Goal: Navigation & Orientation: Find specific page/section

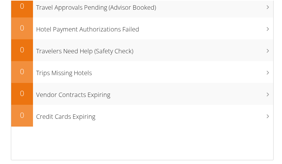
scroll to position [357, 0]
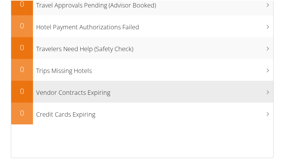
click at [266, 91] on icon at bounding box center [267, 91] width 3 height 5
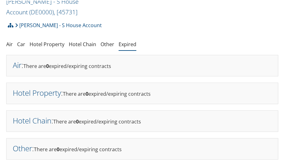
scroll to position [38, 0]
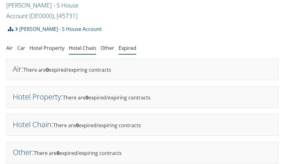
click at [82, 48] on link "Hotel Chain" at bounding box center [82, 47] width 27 height 7
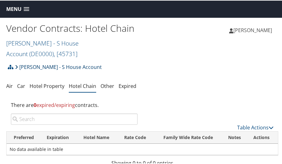
click at [28, 66] on link "[PERSON_NAME] - S House Account" at bounding box center [58, 66] width 87 height 12
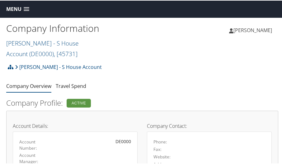
click at [77, 102] on div "Active" at bounding box center [79, 102] width 24 height 9
click at [21, 65] on link "[PERSON_NAME] - S House Account" at bounding box center [58, 66] width 87 height 12
click at [27, 6] on link "Menu" at bounding box center [17, 8] width 29 height 10
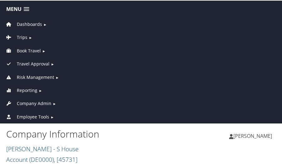
click at [25, 22] on span "Dashboards" at bounding box center [29, 23] width 25 height 7
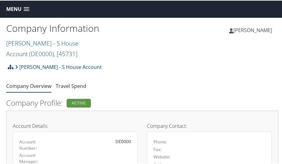
click at [24, 8] on span at bounding box center [27, 9] width 6 height 4
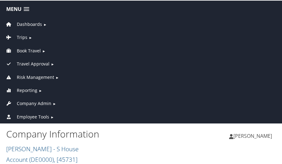
click at [50, 113] on link "Employee Tools ►" at bounding box center [143, 114] width 282 height 13
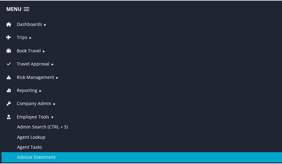
click at [40, 152] on link "Advisor Statement" at bounding box center [143, 156] width 282 height 10
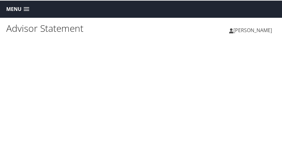
click at [27, 6] on link "Menu" at bounding box center [17, 8] width 29 height 10
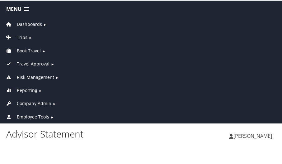
click at [80, 67] on link "Travel Approval ►" at bounding box center [143, 61] width 282 height 13
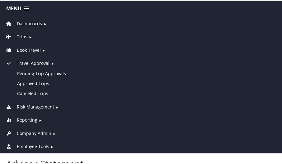
scroll to position [15, 0]
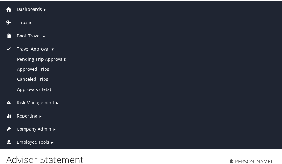
click at [40, 125] on span "Company Admin" at bounding box center [34, 128] width 35 height 7
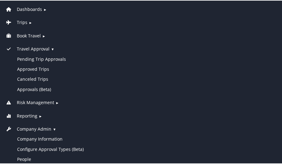
click at [124, 96] on link "Risk Management ►" at bounding box center [143, 100] width 282 height 13
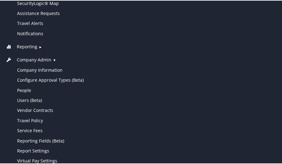
scroll to position [125, 0]
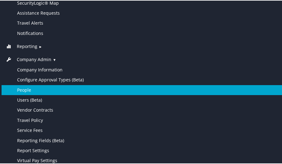
click at [113, 90] on link "People" at bounding box center [143, 89] width 282 height 10
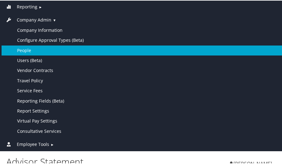
scroll to position [186, 0]
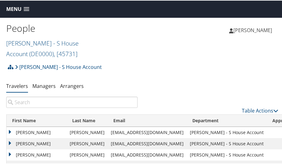
click at [30, 8] on link "Menu" at bounding box center [17, 8] width 29 height 10
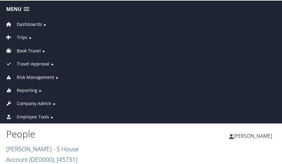
click at [25, 101] on span "Company Admin" at bounding box center [34, 102] width 35 height 7
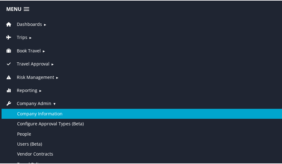
click at [24, 108] on link "Company Information" at bounding box center [143, 113] width 282 height 10
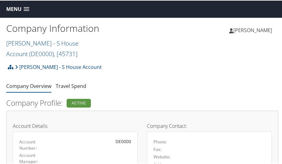
click at [25, 6] on link "Menu" at bounding box center [17, 8] width 29 height 10
